Goal: Check status: Check status

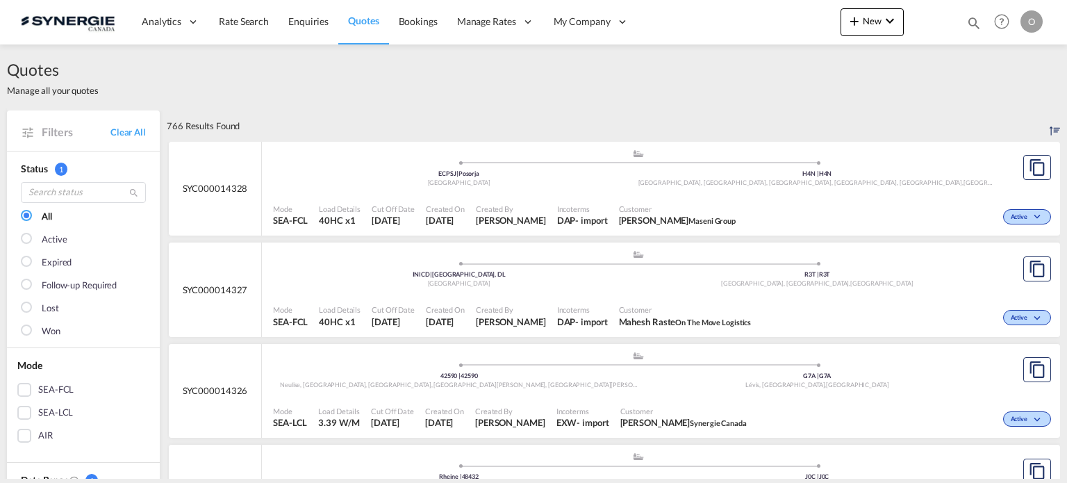
click at [974, 22] on md-icon "icon-magnify" at bounding box center [974, 22] width 15 height 15
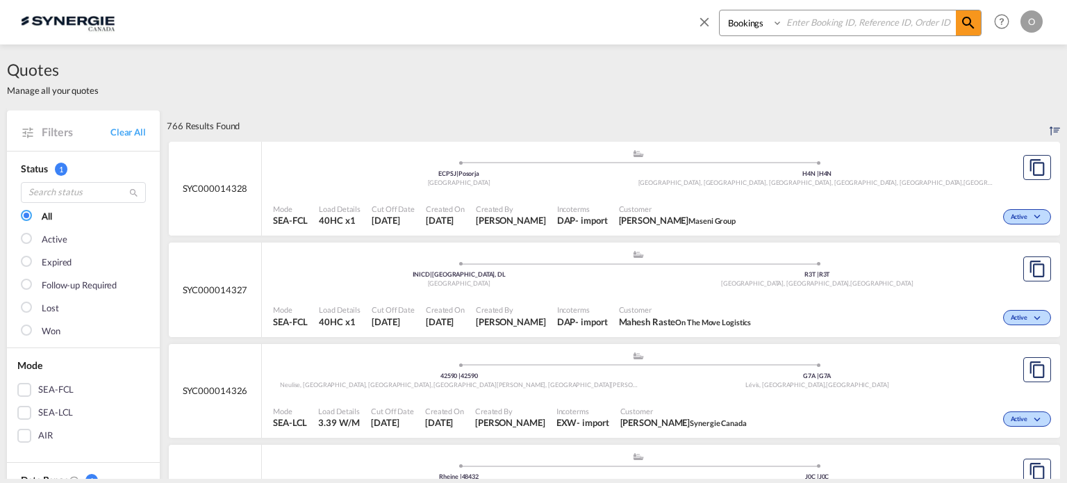
click at [771, 24] on select "Bookings Quotes Enquiries" at bounding box center [753, 22] width 66 height 25
select select "Quotes"
click at [720, 10] on select "Bookings Quotes Enquiries" at bounding box center [753, 22] width 66 height 25
click at [839, 26] on input at bounding box center [869, 22] width 173 height 24
paste input "[URL][DOMAIN_NAME]"
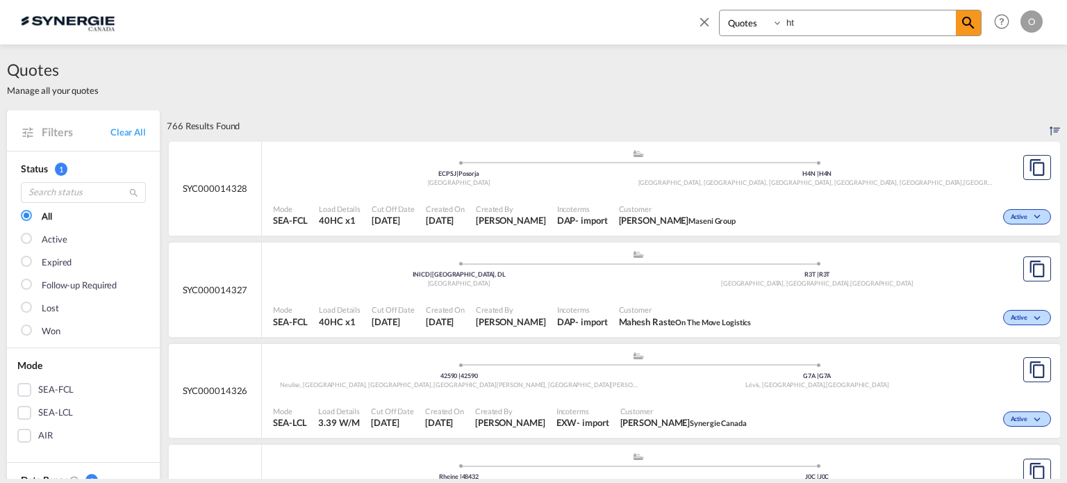
type input "h"
click at [805, 13] on input at bounding box center [869, 22] width 173 height 24
paste input "SYC000013020"
type input "SYC000013020"
click at [972, 23] on md-icon "icon-magnify" at bounding box center [968, 23] width 17 height 17
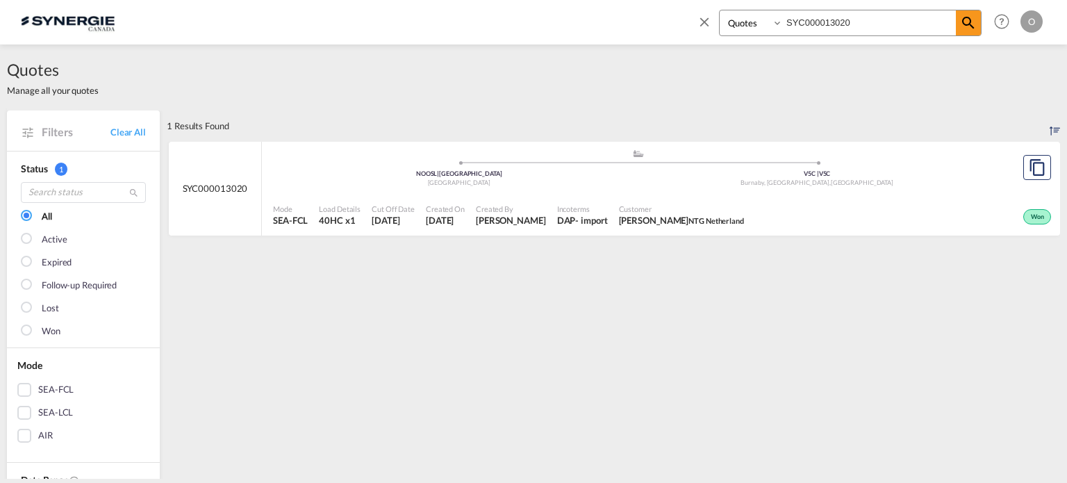
click at [552, 220] on div "Incoterms DAP - import" at bounding box center [583, 215] width 62 height 35
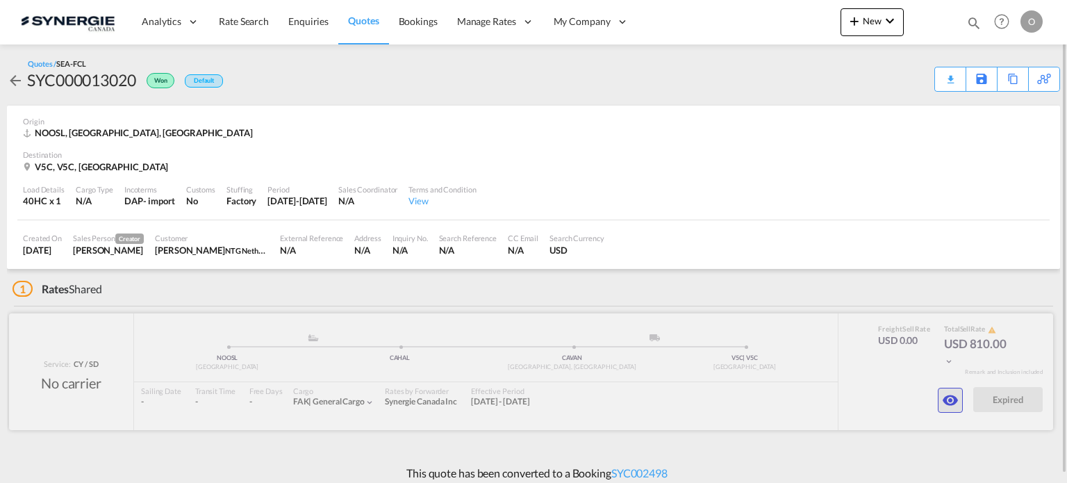
click at [951, 405] on md-icon "icon-eye" at bounding box center [950, 400] width 17 height 17
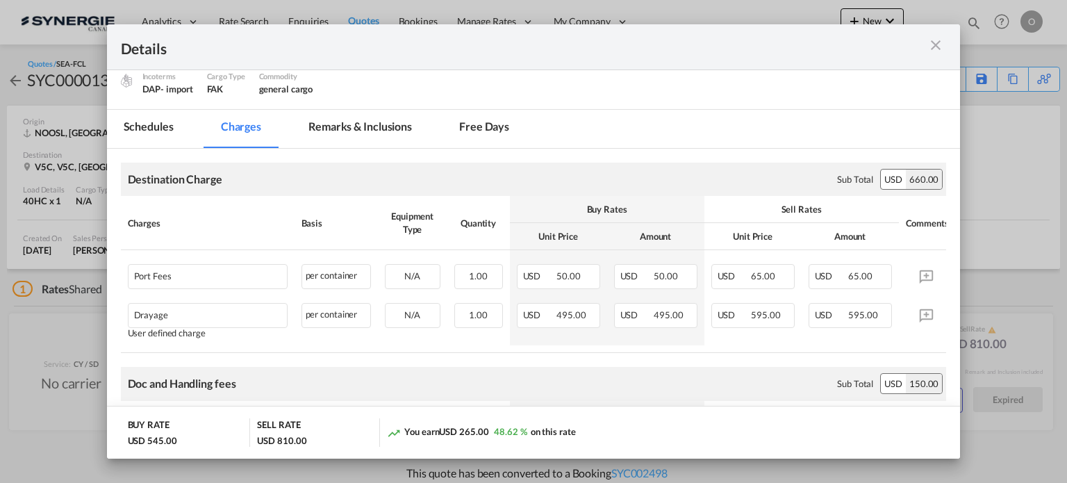
scroll to position [208, 0]
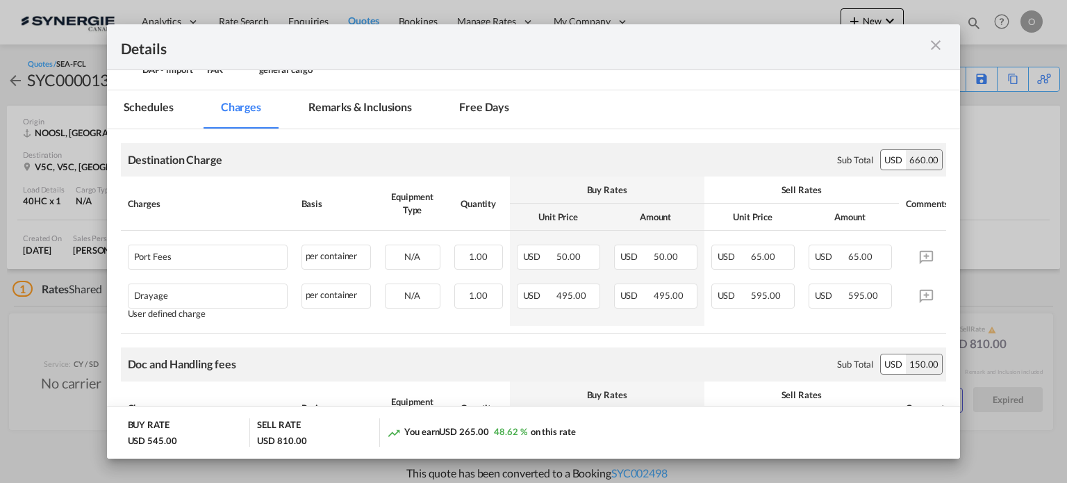
click at [934, 45] on md-icon "icon-close m-3 fg-AAA8AD cursor" at bounding box center [936, 45] width 17 height 17
